Goal: Information Seeking & Learning: Learn about a topic

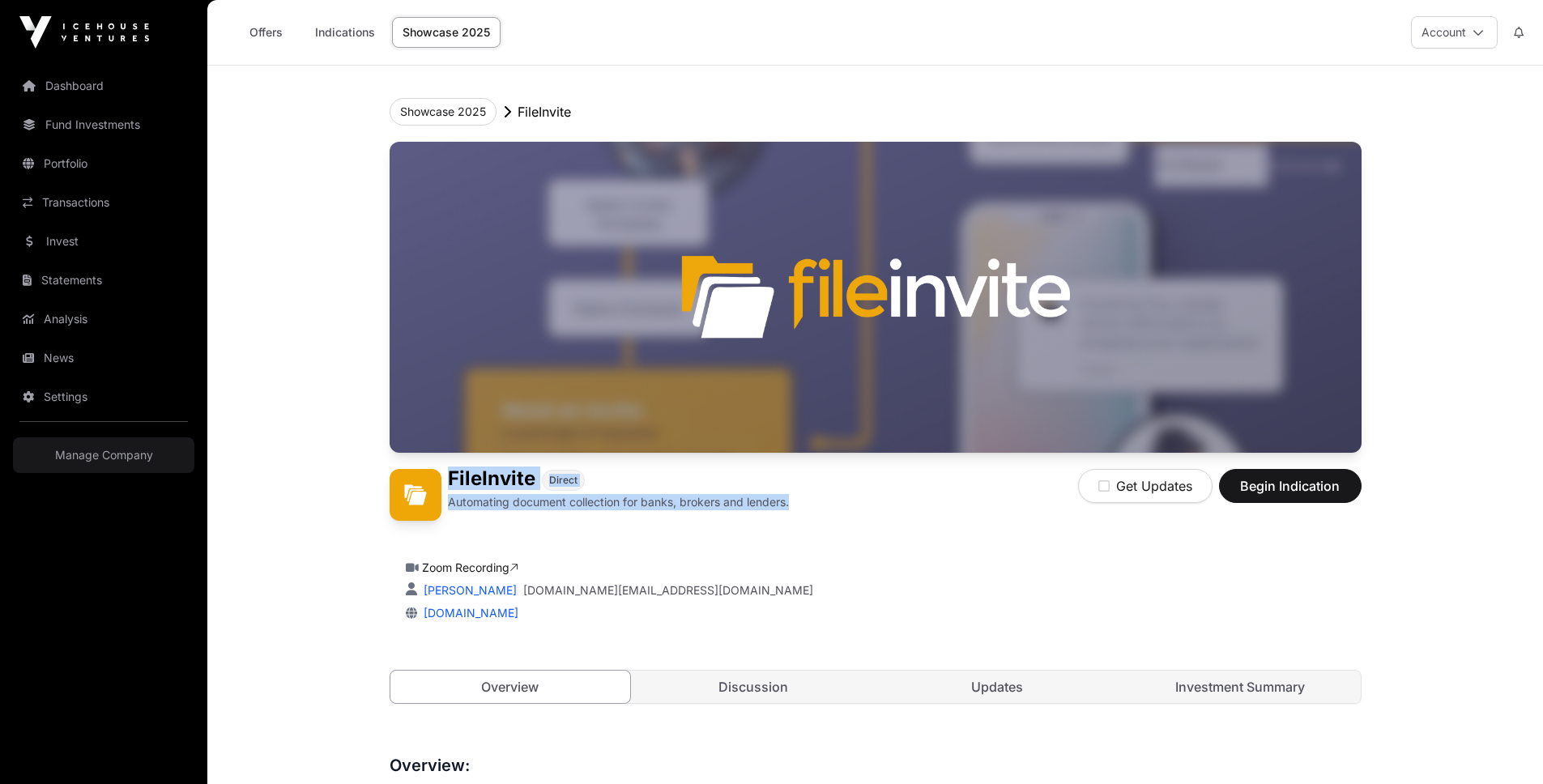
drag, startPoint x: 790, startPoint y: 496, endPoint x: 449, endPoint y: 475, distance: 341.6
click at [449, 475] on div "FileInvite Direct Automating document collection for banks, brokers and lenders…" at bounding box center [875, 494] width 972 height 51
click at [449, 475] on h1 "FileInvite" at bounding box center [491, 479] width 87 height 22
drag, startPoint x: 808, startPoint y: 503, endPoint x: 774, endPoint y: 483, distance: 39.4
click at [769, 476] on div "FileInvite Direct Automating document collection for banks, brokers and lenders…" at bounding box center [875, 494] width 972 height 51
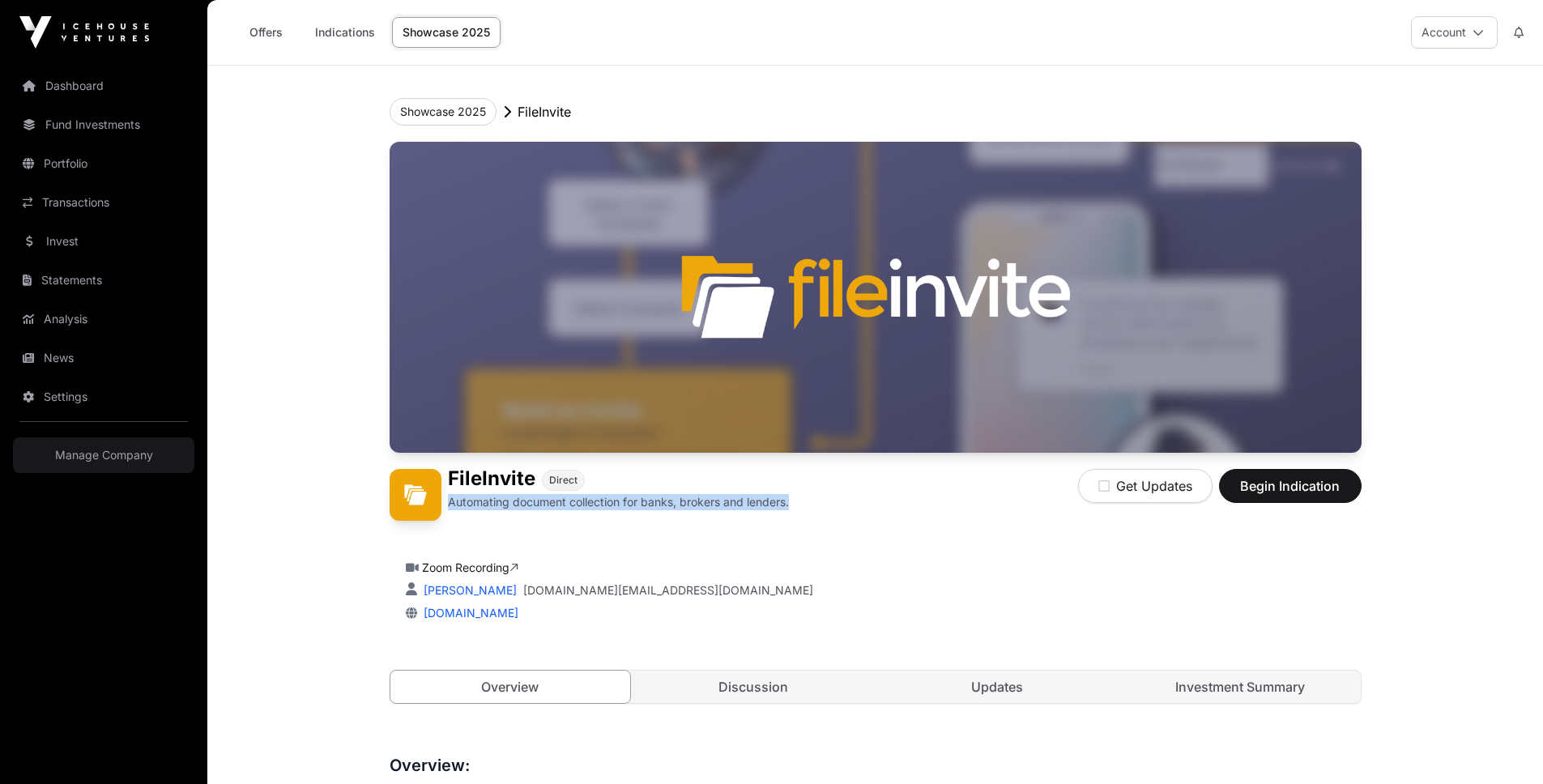
click at [774, 483] on div "FileInvite Direct" at bounding box center [619, 479] width 341 height 22
drag, startPoint x: 753, startPoint y: 480, endPoint x: 805, endPoint y: 521, distance: 66.2
click at [805, 521] on div "FileInvite Direct Automating document collection for banks, brokers and lenders…" at bounding box center [875, 438] width 972 height 594
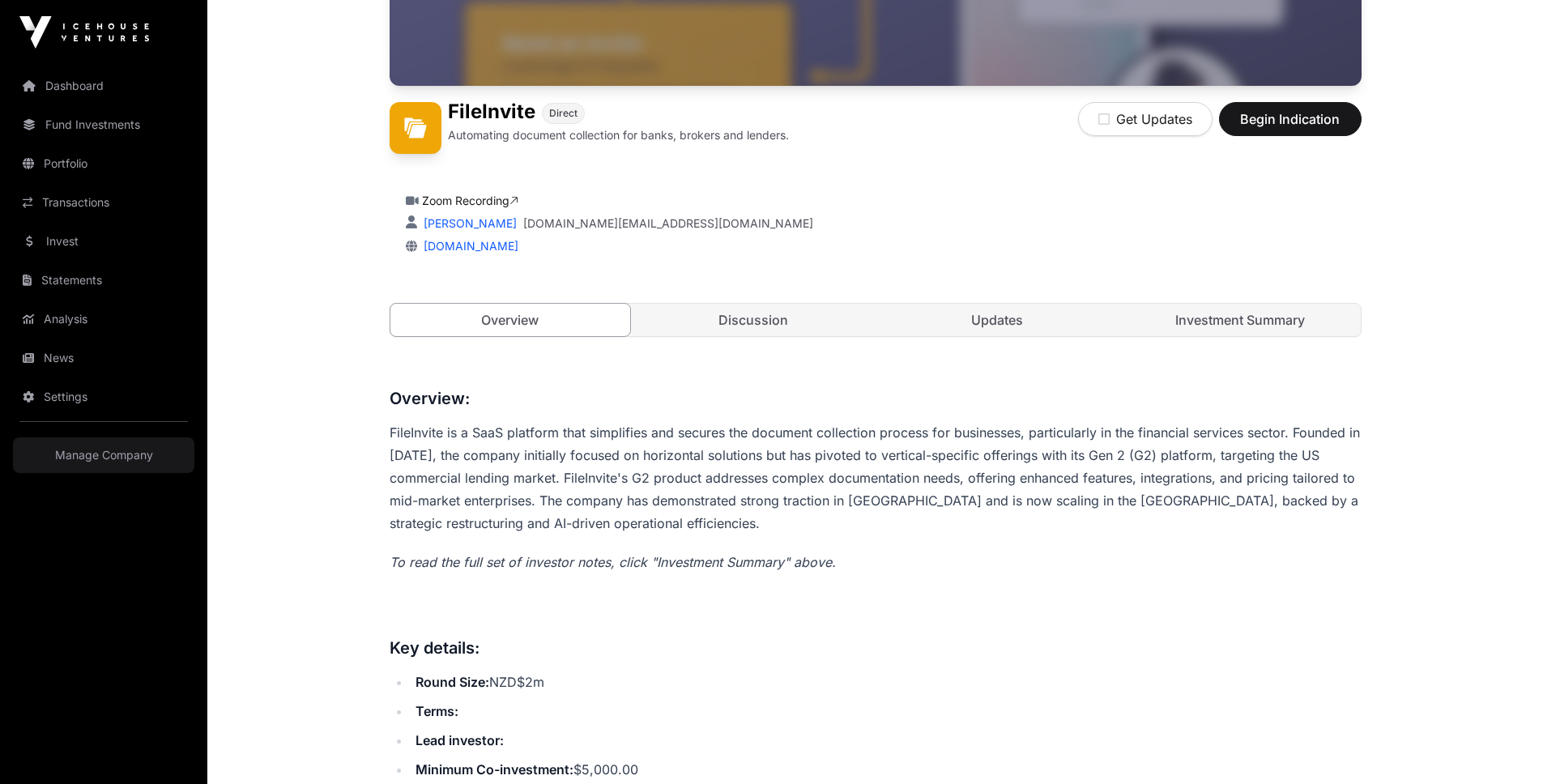
scroll to position [405, 0]
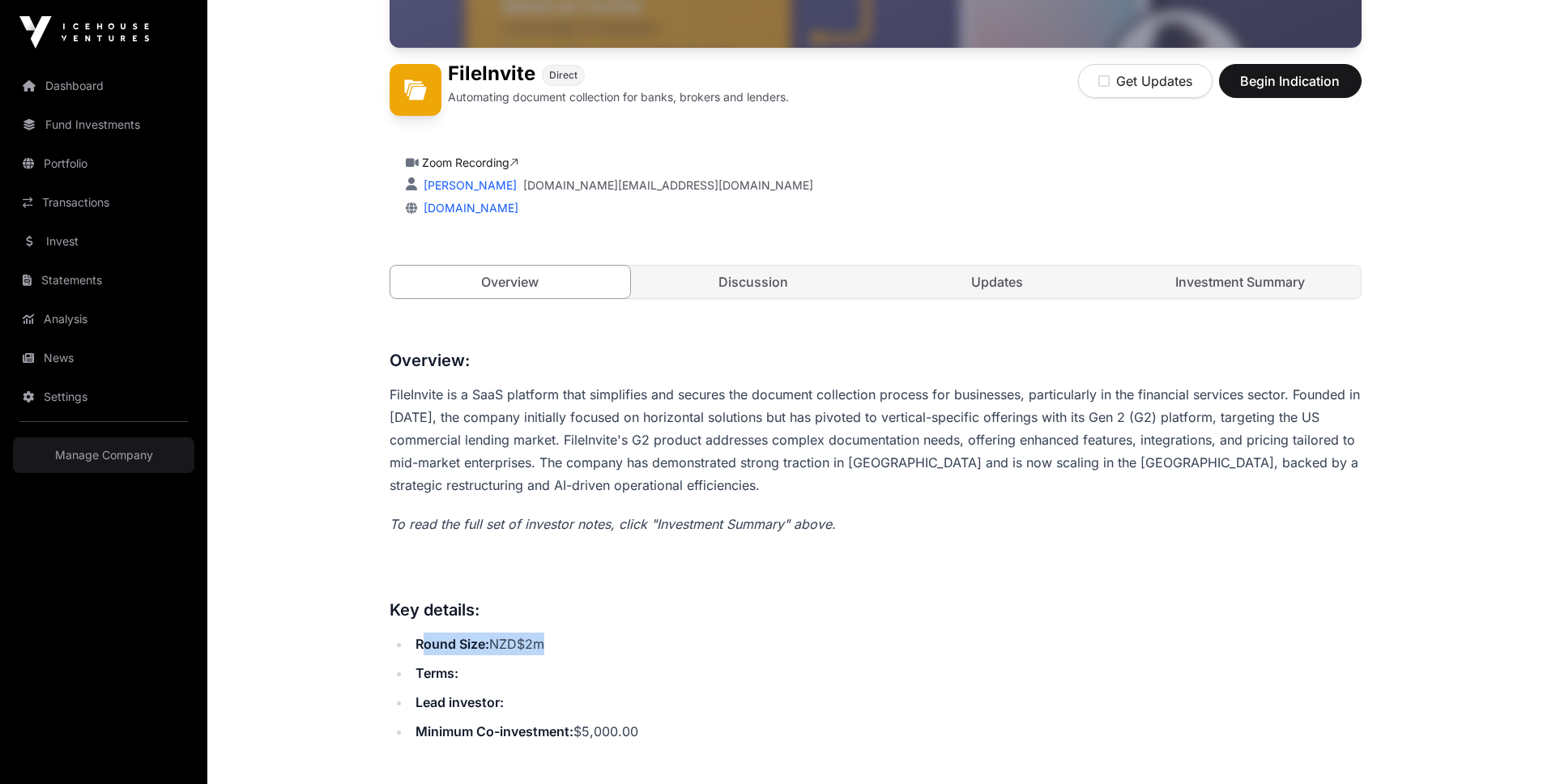
drag, startPoint x: 558, startPoint y: 644, endPoint x: 420, endPoint y: 641, distance: 138.0
click at [421, 641] on li "Round Size: NZD$2m" at bounding box center [886, 644] width 951 height 22
click at [419, 641] on strong "Round Size:" at bounding box center [452, 643] width 74 height 16
drag, startPoint x: 564, startPoint y: 744, endPoint x: 696, endPoint y: 745, distance: 132.0
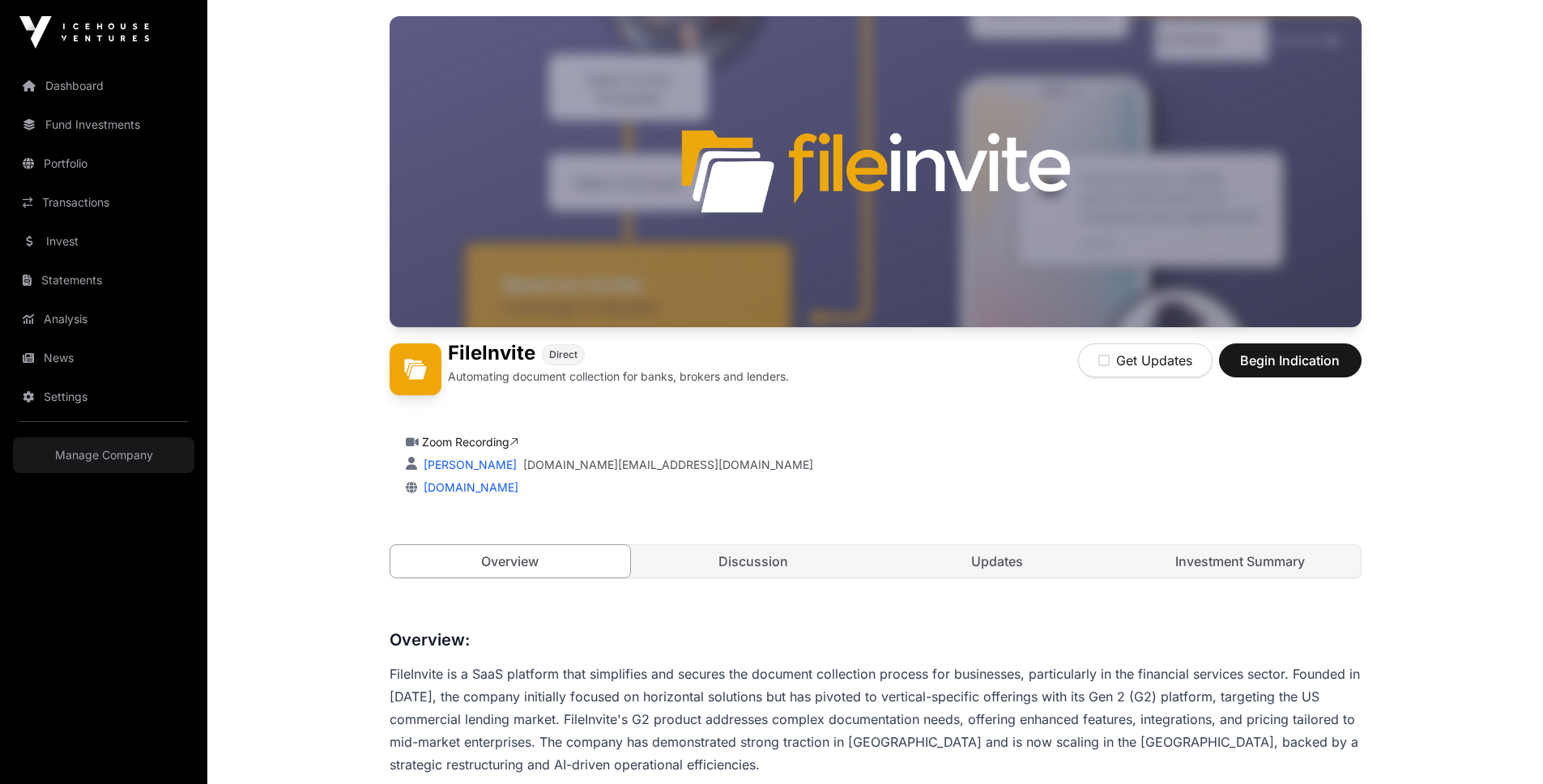
scroll to position [0, 0]
